Goal: Find specific page/section: Find specific page/section

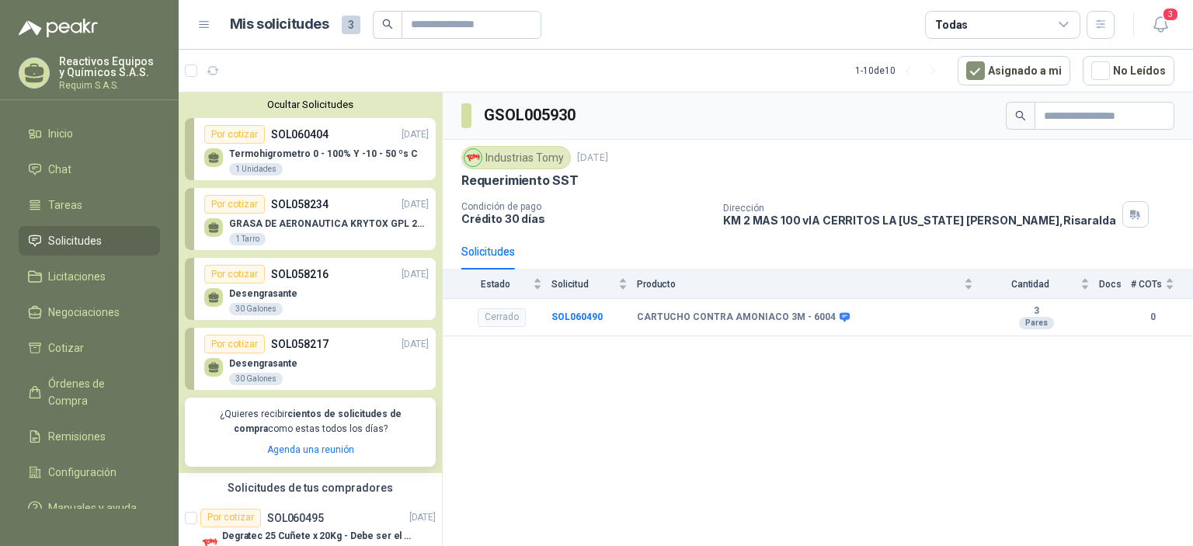
scroll to position [233, 0]
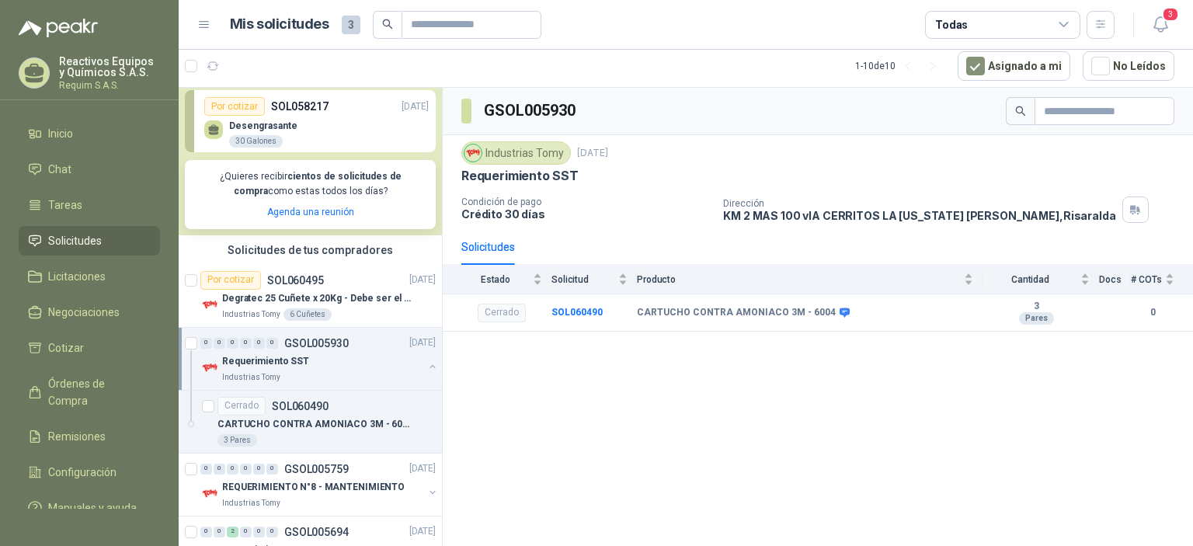
click at [83, 242] on span "Solicitudes" at bounding box center [75, 240] width 54 height 17
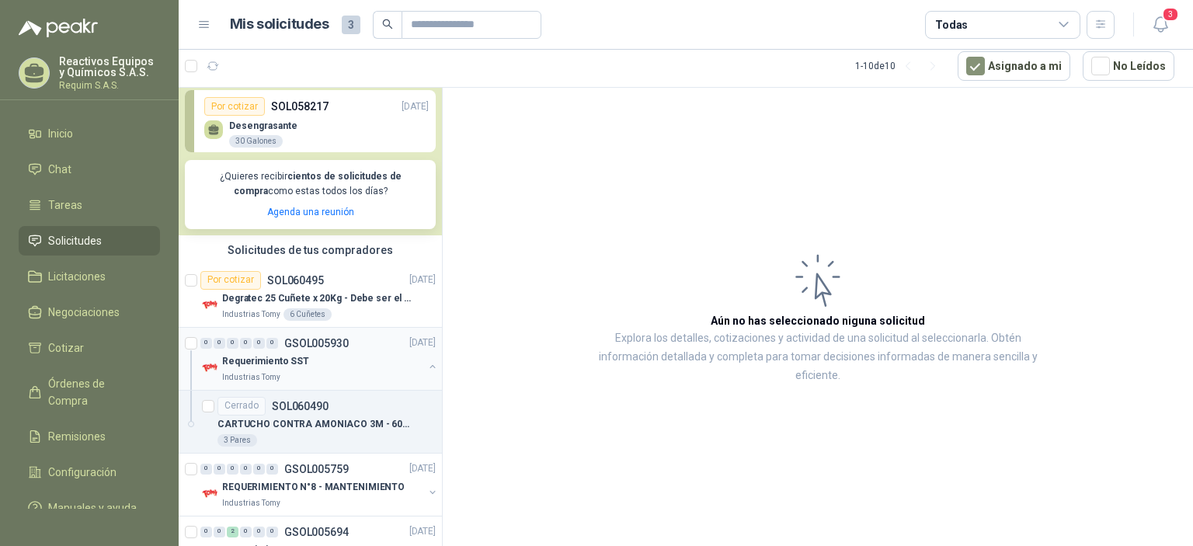
click at [329, 371] on div "Industrias Tomy" at bounding box center [322, 377] width 201 height 12
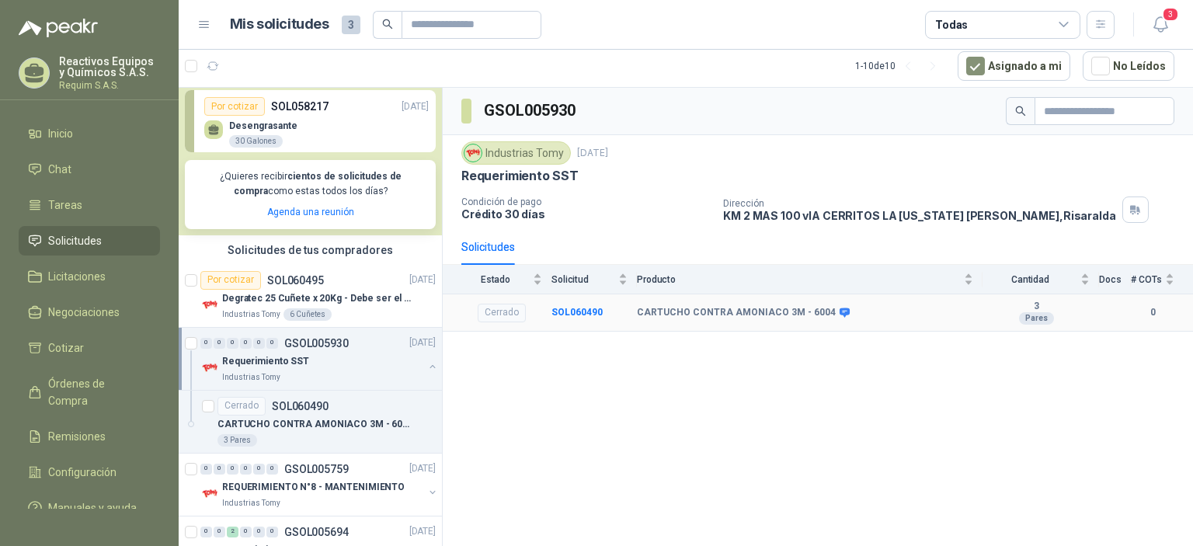
click at [1039, 308] on b "3" at bounding box center [1036, 307] width 107 height 12
click at [372, 141] on div "Desengrasante 30 Galones" at bounding box center [316, 132] width 224 height 33
